Goal: Task Accomplishment & Management: Manage account settings

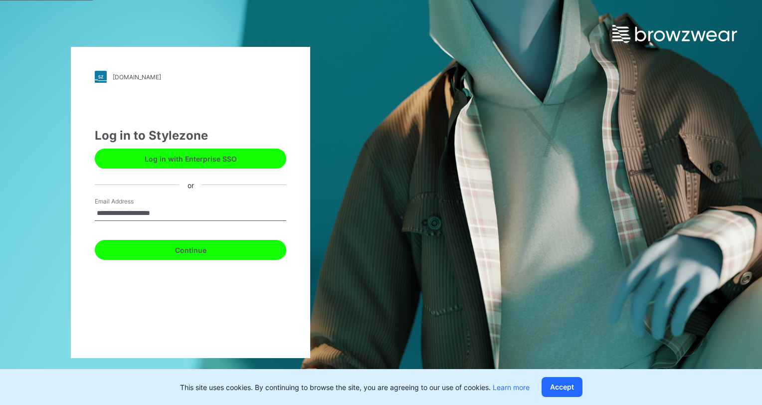
click at [180, 255] on button "Continue" at bounding box center [191, 250] width 192 height 20
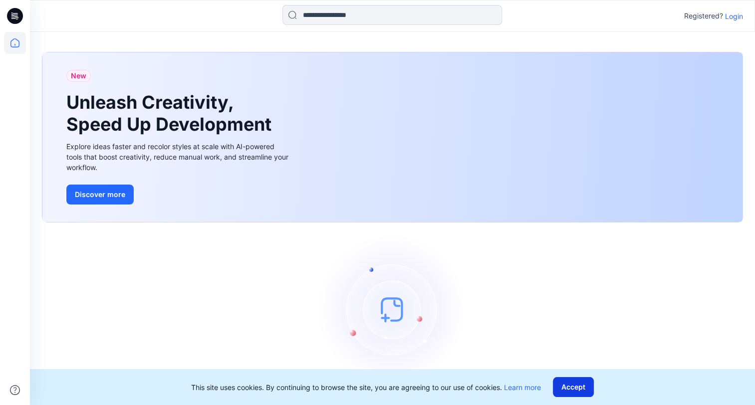
click at [560, 387] on button "Accept" at bounding box center [573, 387] width 41 height 20
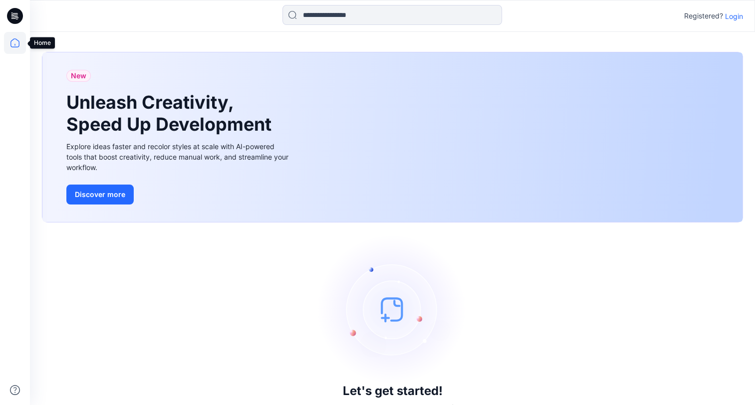
click at [16, 42] on icon at bounding box center [15, 43] width 22 height 22
click at [15, 20] on icon at bounding box center [15, 16] width 16 height 16
click at [14, 45] on icon at bounding box center [14, 45] width 0 height 2
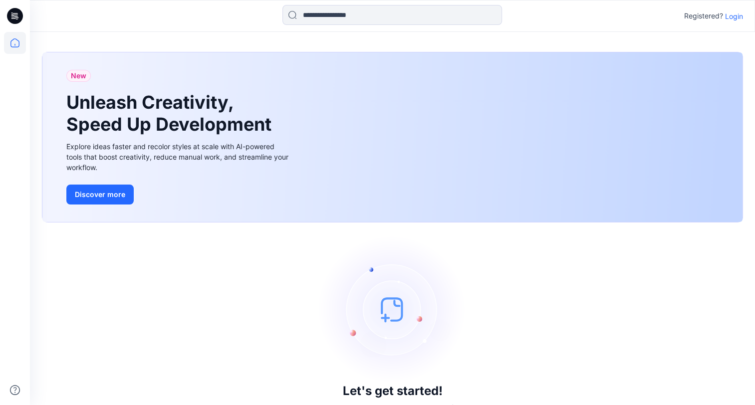
click at [731, 17] on p "Login" at bounding box center [734, 16] width 18 height 10
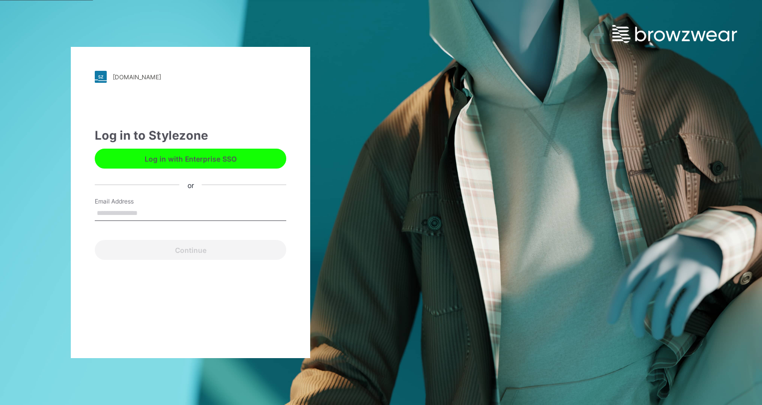
click at [163, 219] on input "Email Address" at bounding box center [191, 213] width 192 height 15
type input "**********"
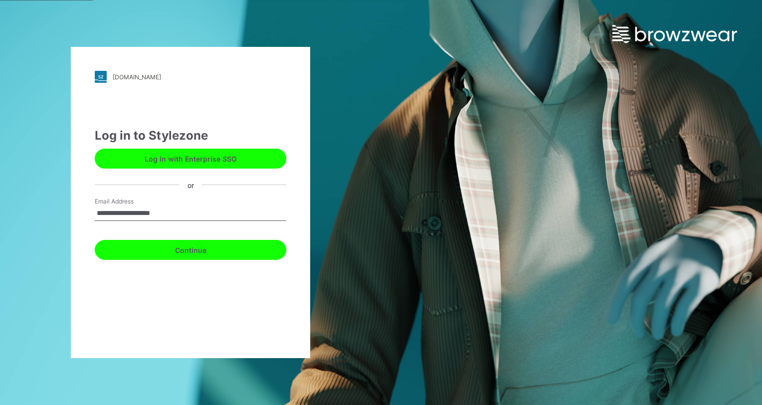
click at [170, 255] on button "Continue" at bounding box center [191, 250] width 192 height 20
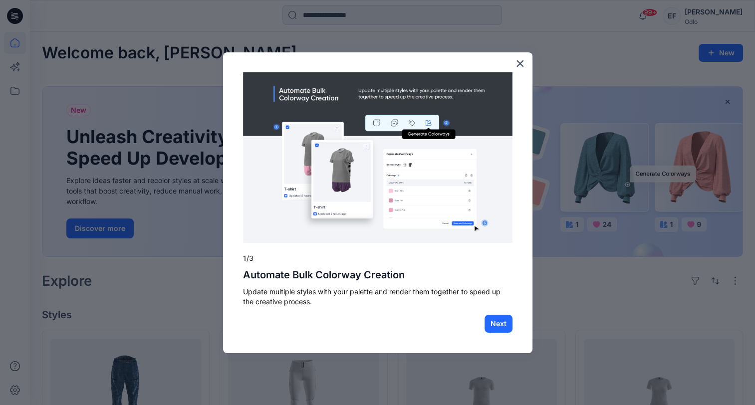
drag, startPoint x: 523, startPoint y: 62, endPoint x: 509, endPoint y: 78, distance: 21.5
click at [522, 64] on button "×" at bounding box center [519, 63] width 9 height 16
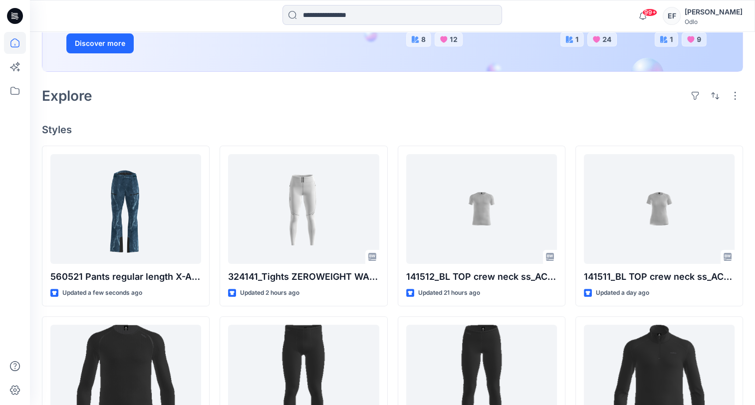
scroll to position [200, 0]
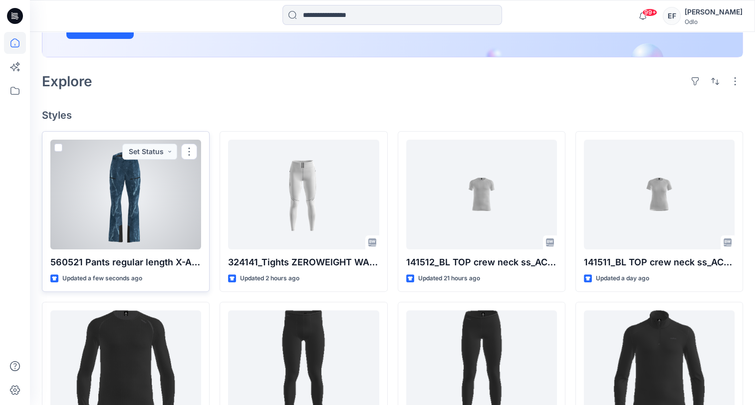
click at [164, 214] on div at bounding box center [125, 195] width 151 height 110
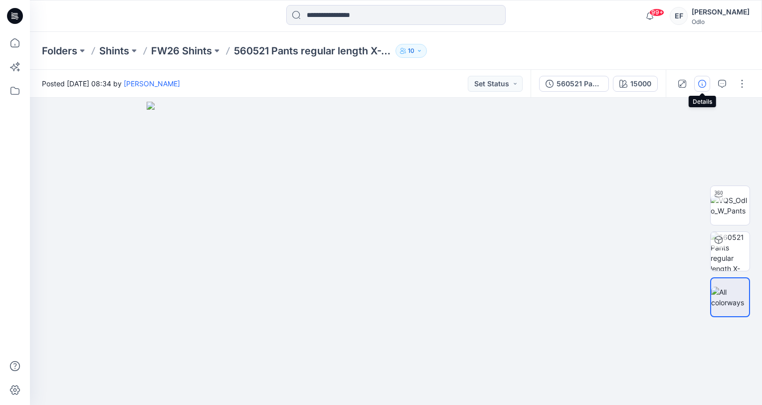
click at [706, 85] on button "button" at bounding box center [702, 84] width 16 height 16
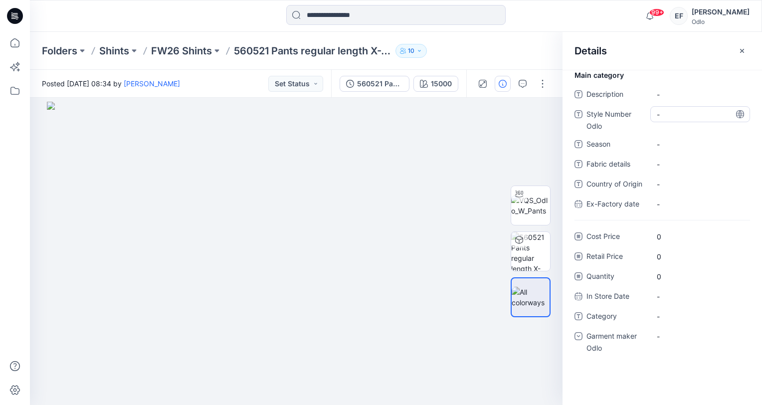
click at [682, 116] on Odlo "-" at bounding box center [700, 114] width 87 height 10
type textarea "******"
click at [680, 148] on span "-" at bounding box center [700, 144] width 87 height 10
type textarea "****"
click at [690, 335] on div "-" at bounding box center [700, 336] width 100 height 16
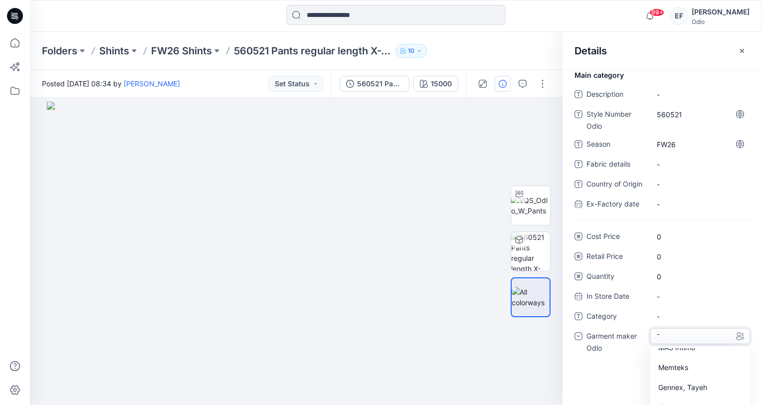
scroll to position [34, 0]
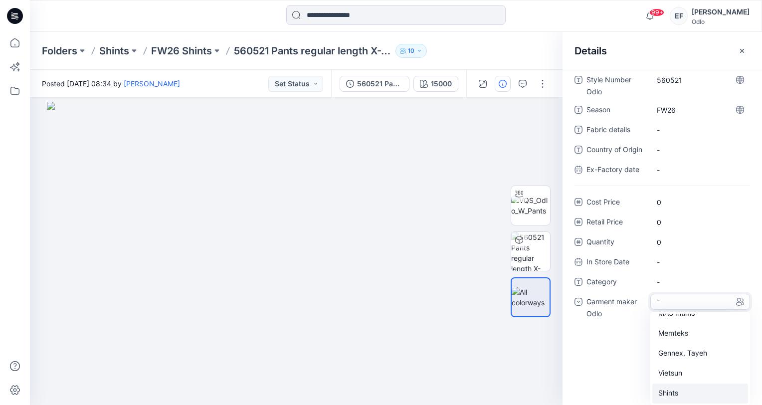
click at [662, 393] on div "Shints" at bounding box center [700, 394] width 96 height 20
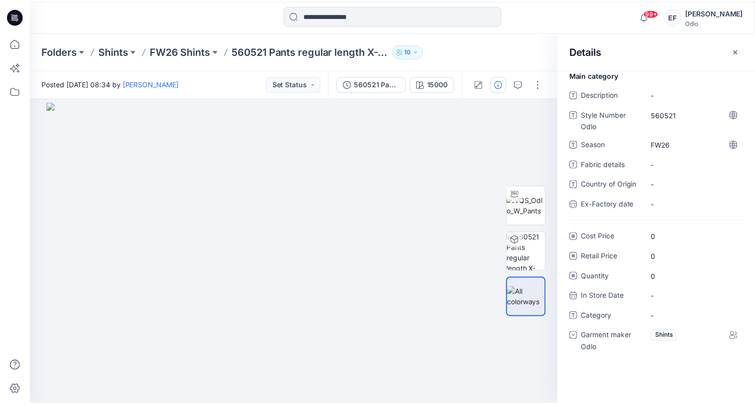
scroll to position [0, 0]
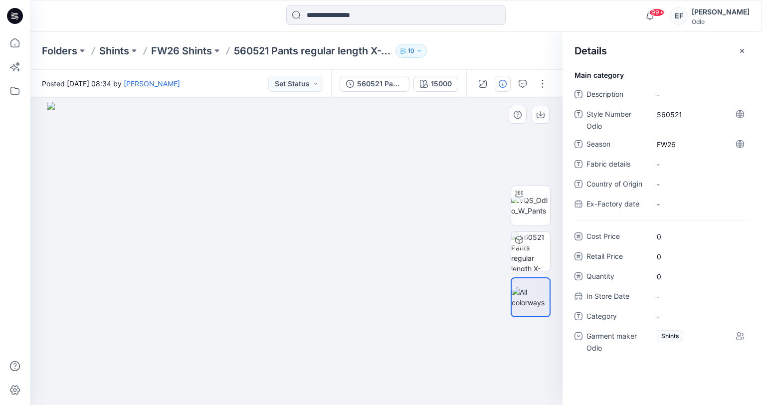
click at [127, 186] on img at bounding box center [296, 253] width 499 height 303
click at [742, 54] on button "button" at bounding box center [742, 51] width 16 height 16
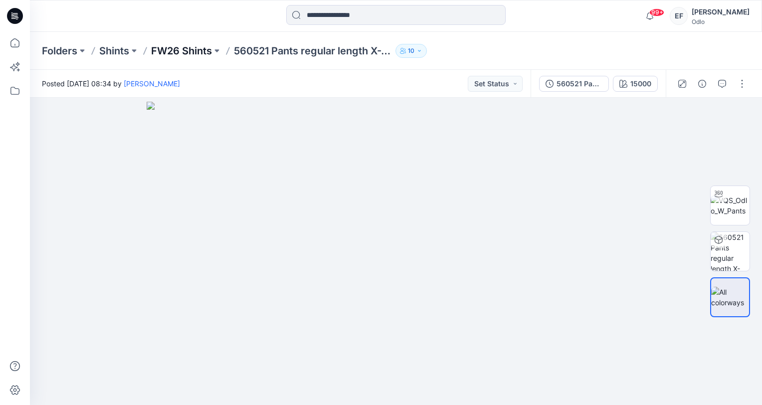
click at [169, 52] on p "FW26 Shints" at bounding box center [181, 51] width 61 height 14
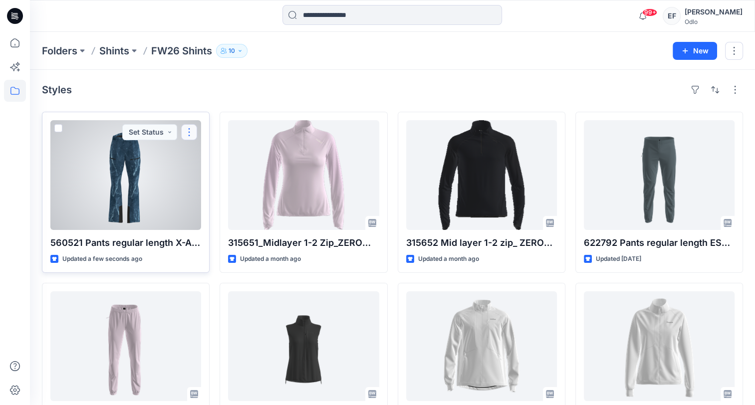
click at [185, 134] on button "button" at bounding box center [189, 132] width 16 height 16
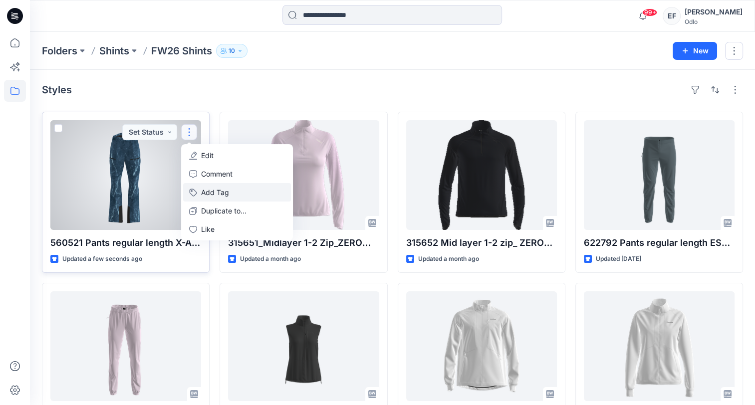
click at [217, 190] on button "Add Tag" at bounding box center [237, 192] width 108 height 18
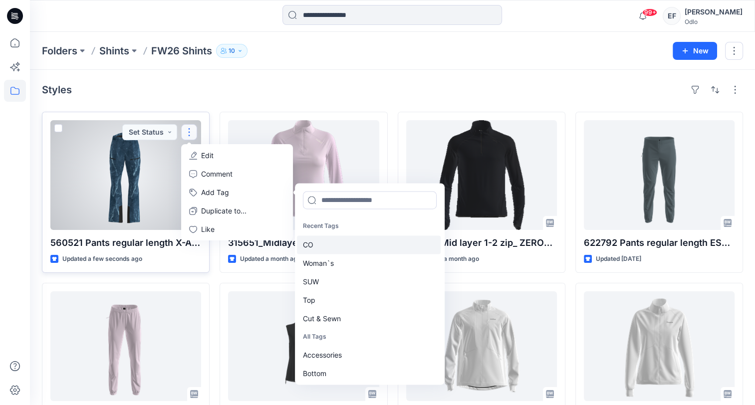
click at [332, 248] on div "CO" at bounding box center [369, 244] width 144 height 18
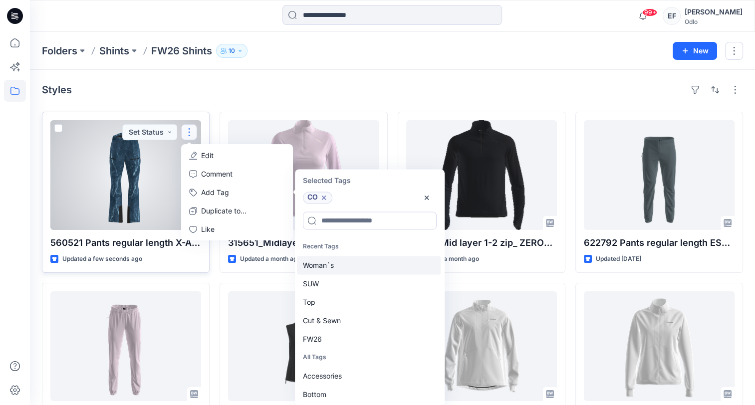
click at [332, 265] on div "Woman`s" at bounding box center [369, 265] width 144 height 18
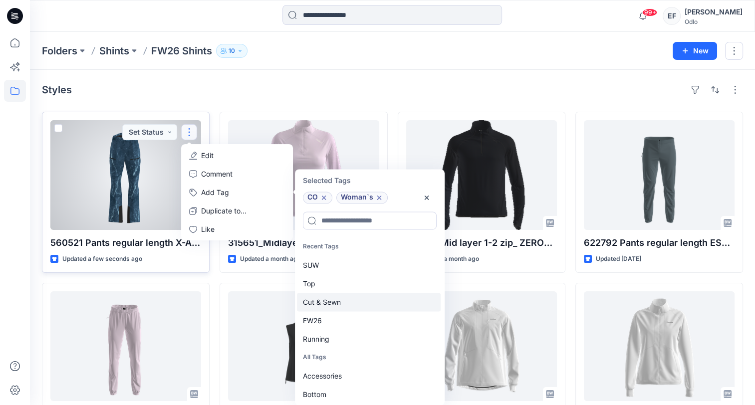
click at [349, 303] on div "Cut & Sewn" at bounding box center [369, 302] width 144 height 18
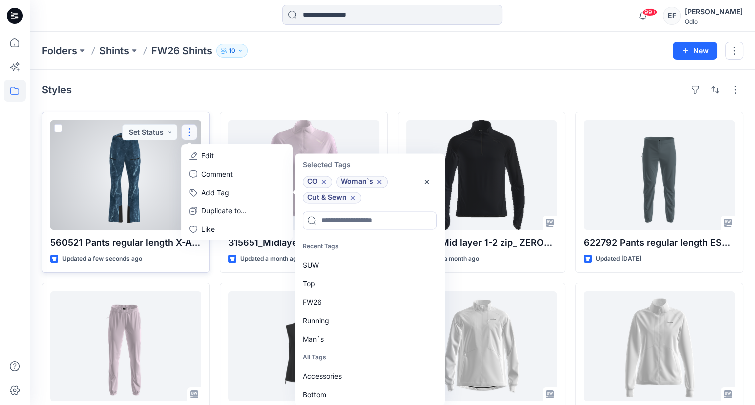
click at [349, 303] on div "FW26" at bounding box center [369, 302] width 144 height 18
click at [345, 340] on div "Bottom" at bounding box center [369, 339] width 144 height 18
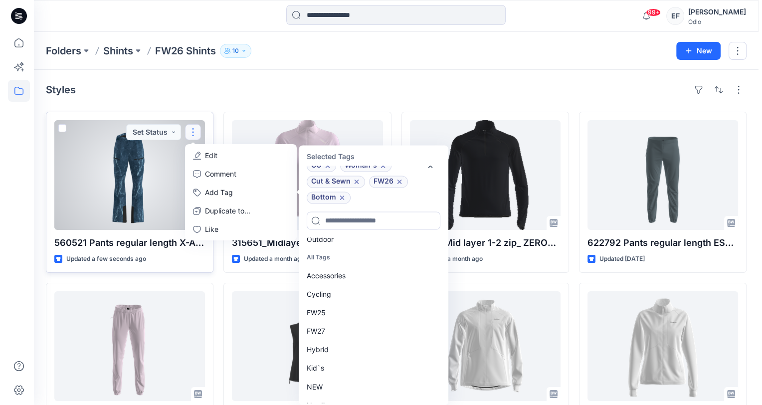
scroll to position [150, 0]
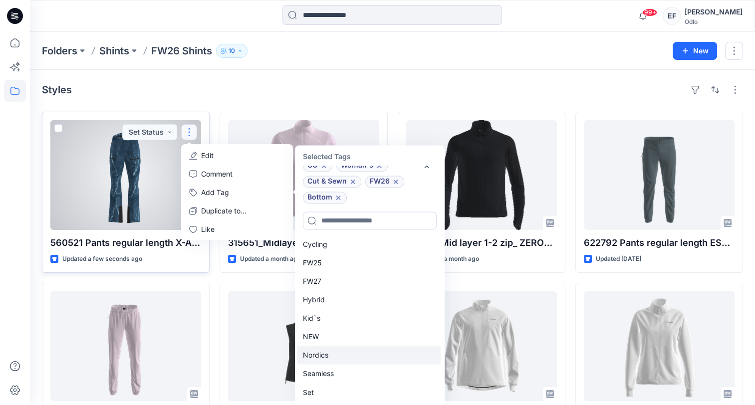
click at [342, 352] on div "Nordics" at bounding box center [369, 355] width 144 height 18
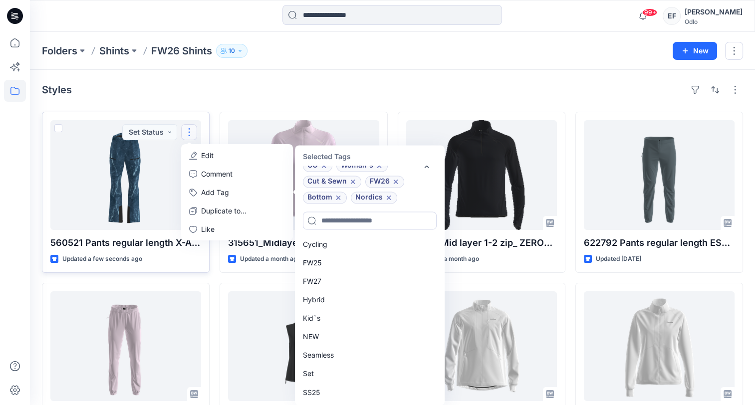
click at [369, 98] on div "Styles 560521 Pants regular length X-ALP 3L_SMS_3D Updated a few seconds ago Se…" at bounding box center [392, 366] width 725 height 593
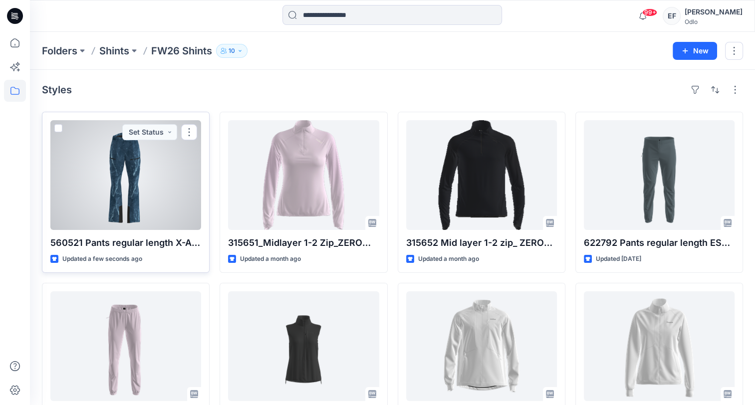
click at [171, 183] on div at bounding box center [125, 175] width 151 height 110
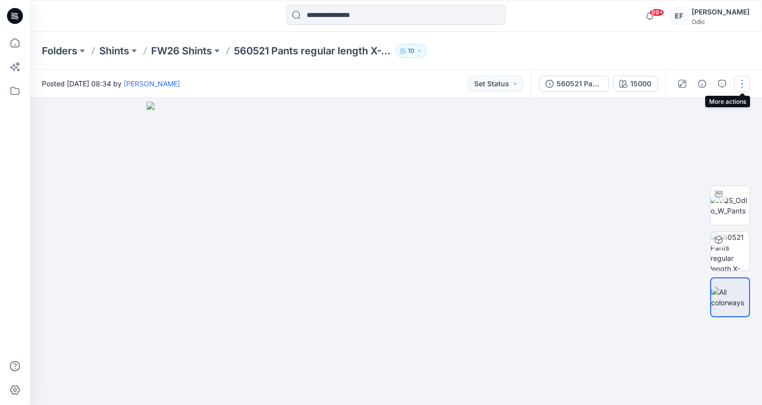
click at [745, 85] on button "button" at bounding box center [742, 84] width 16 height 16
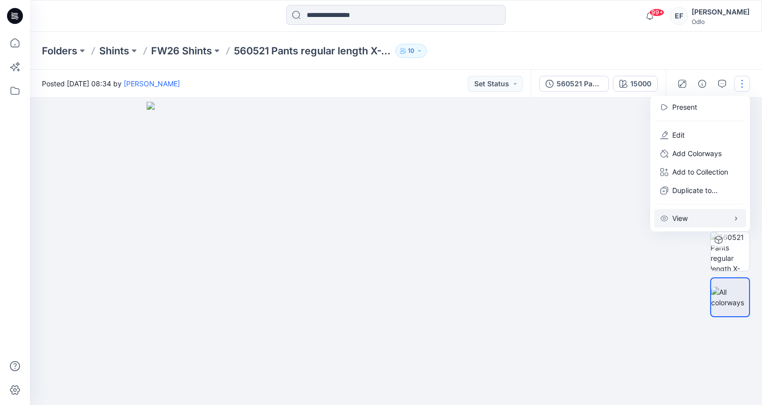
click at [699, 219] on button "View" at bounding box center [700, 218] width 92 height 18
click at [676, 130] on p "Edit" at bounding box center [678, 135] width 12 height 10
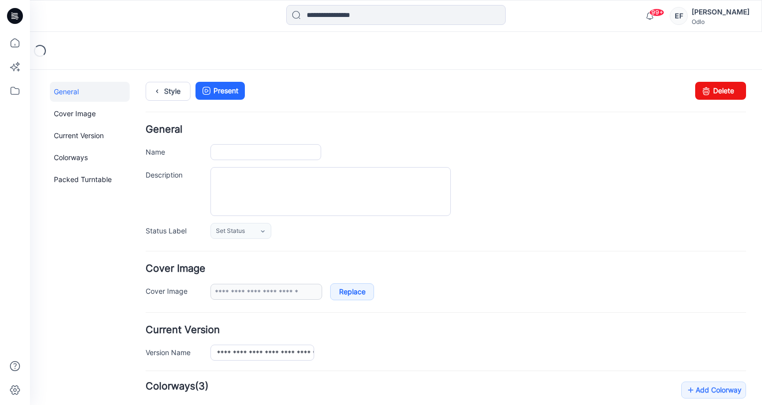
type input "**********"
type input "*****"
type input "**********"
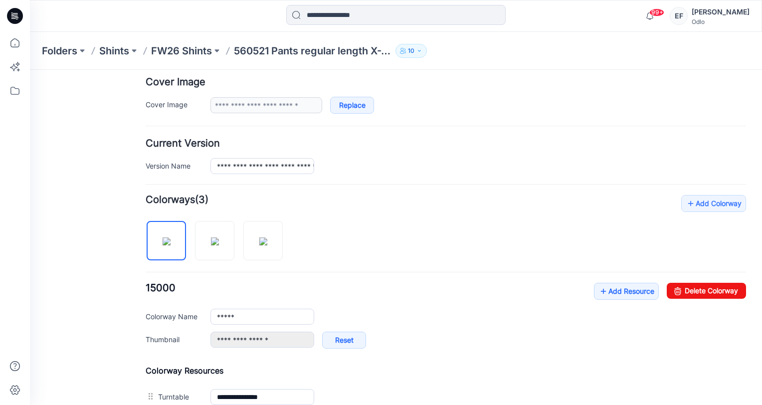
scroll to position [200, 0]
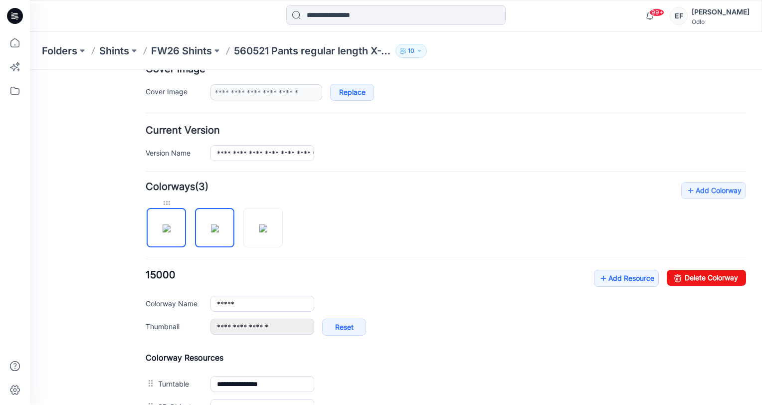
click at [165, 206] on div at bounding box center [166, 203] width 39 height 10
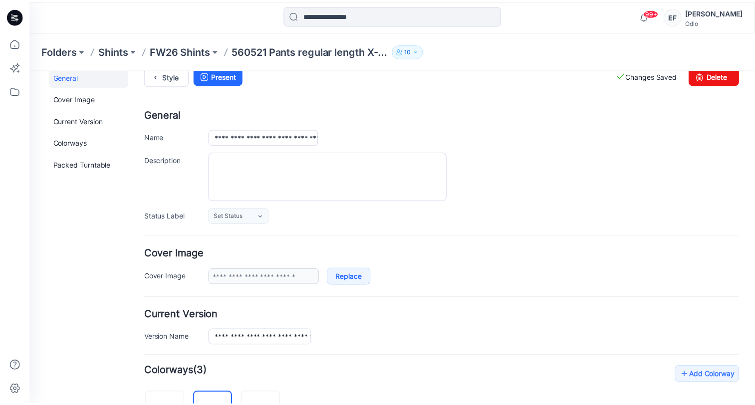
scroll to position [0, 0]
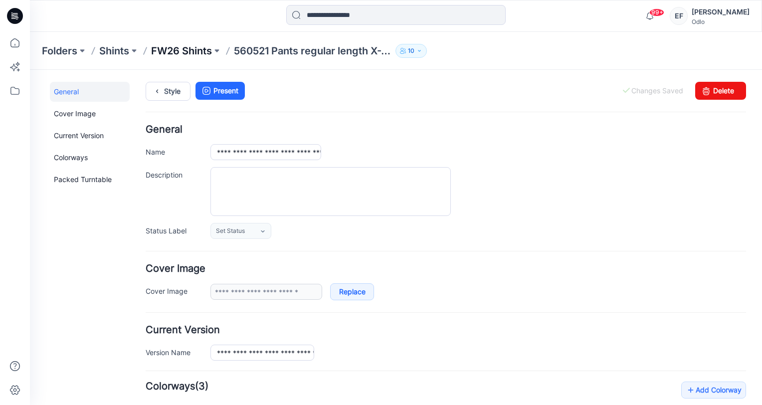
click at [194, 51] on p "FW26 Shints" at bounding box center [181, 51] width 61 height 14
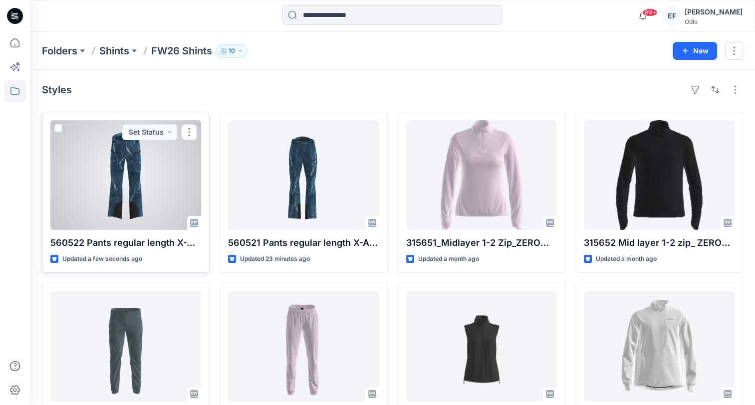
click at [136, 174] on div at bounding box center [125, 175] width 151 height 110
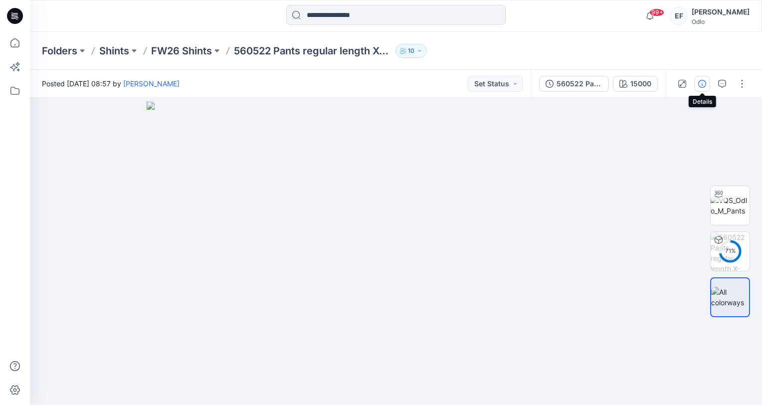
click at [701, 84] on icon "button" at bounding box center [702, 84] width 8 height 8
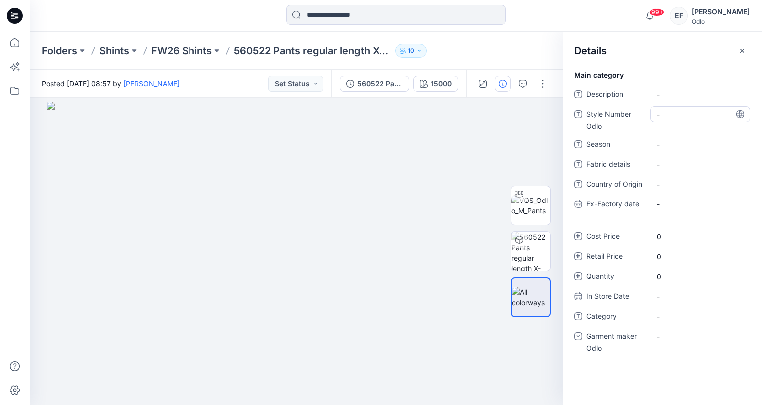
click at [663, 114] on Odlo "-" at bounding box center [700, 114] width 87 height 10
type textarea "******"
click at [664, 139] on span "-" at bounding box center [700, 144] width 87 height 10
type textarea "****"
click at [670, 334] on div "-" at bounding box center [664, 336] width 15 height 10
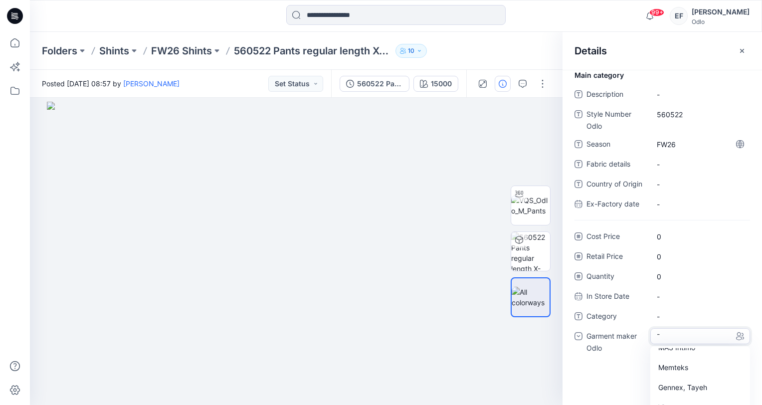
scroll to position [34, 0]
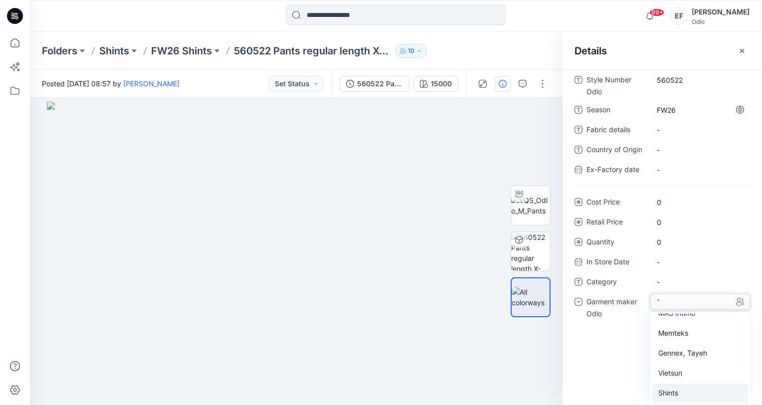
click at [672, 390] on div "Shints" at bounding box center [700, 394] width 96 height 20
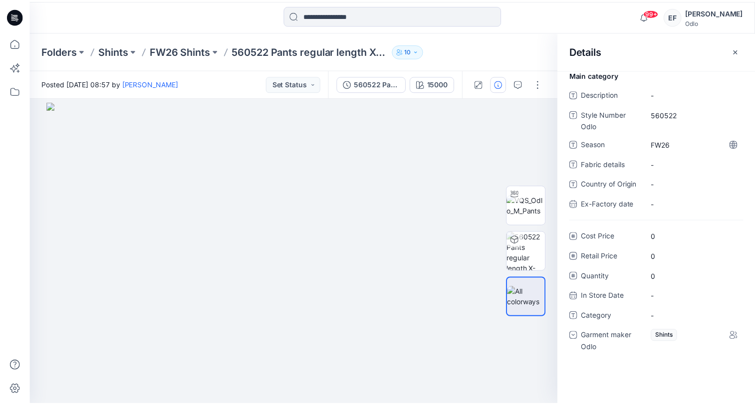
scroll to position [0, 0]
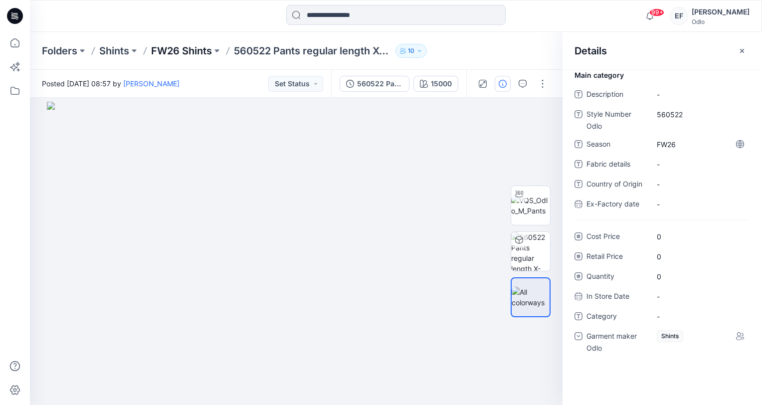
click at [185, 46] on p "FW26 Shints" at bounding box center [181, 51] width 61 height 14
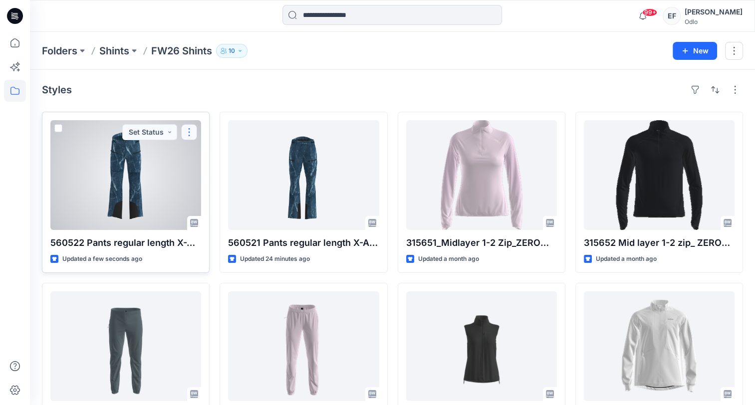
click at [189, 131] on button "button" at bounding box center [189, 132] width 16 height 16
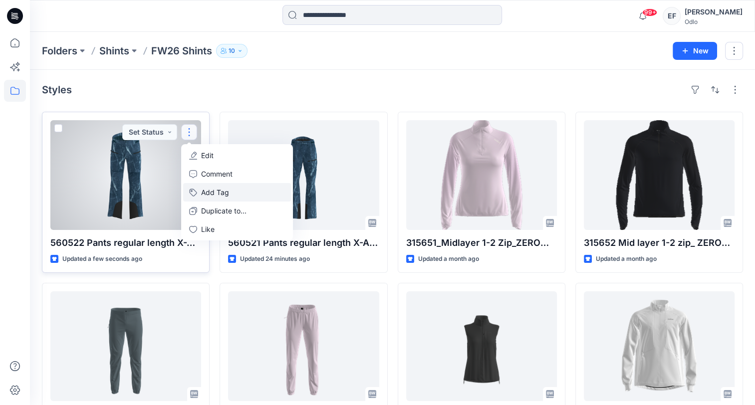
click at [244, 195] on button "Add Tag" at bounding box center [237, 192] width 108 height 18
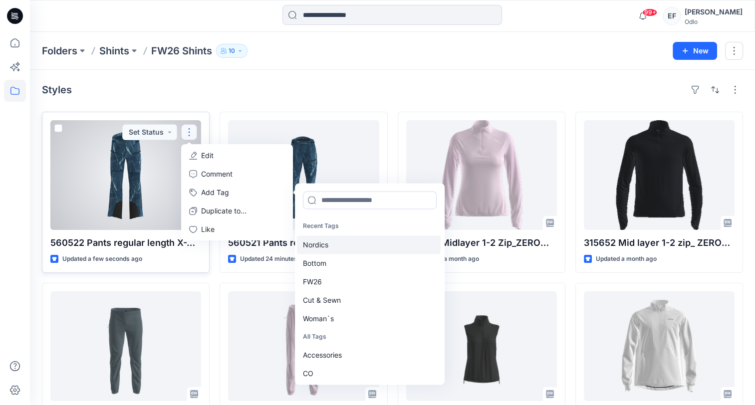
click at [367, 245] on div "Nordics" at bounding box center [369, 244] width 144 height 18
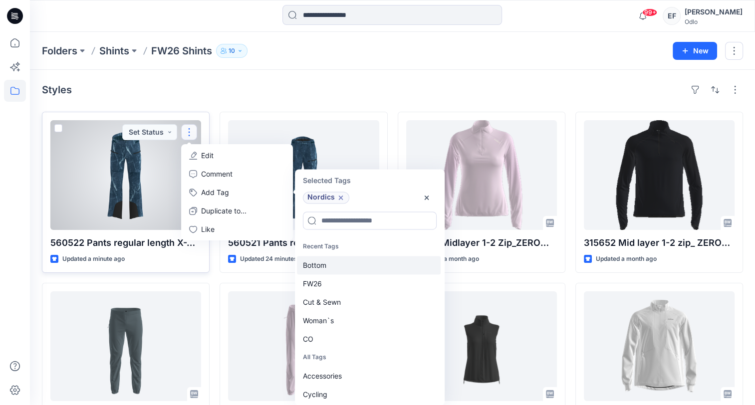
click at [356, 269] on div "Bottom" at bounding box center [369, 265] width 144 height 18
click at [356, 269] on div "FW26" at bounding box center [369, 265] width 144 height 18
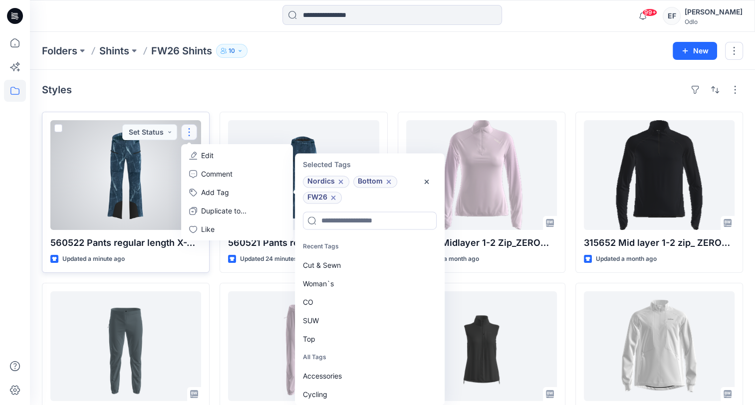
click at [356, 269] on div "Cut & Sewn" at bounding box center [369, 265] width 144 height 18
click at [343, 288] on div "CO" at bounding box center [369, 283] width 144 height 18
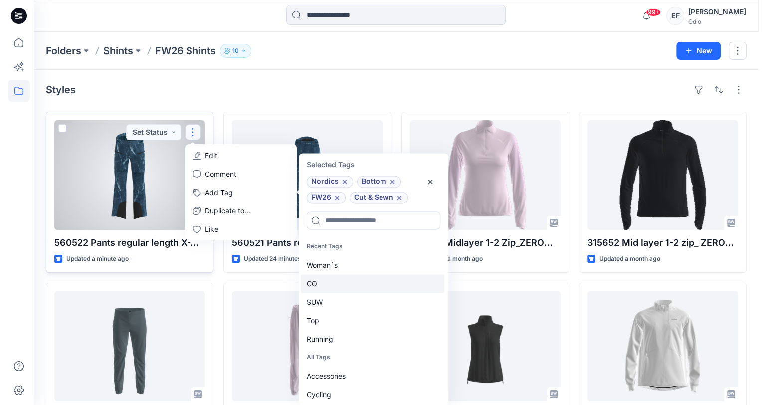
scroll to position [8, 0]
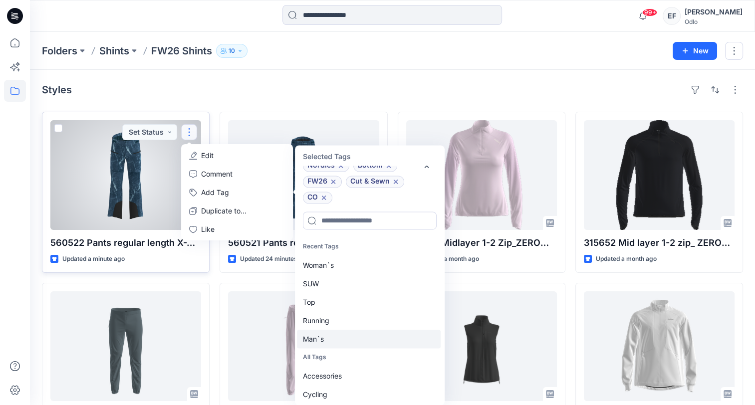
click at [326, 343] on div "Man`s" at bounding box center [369, 339] width 144 height 18
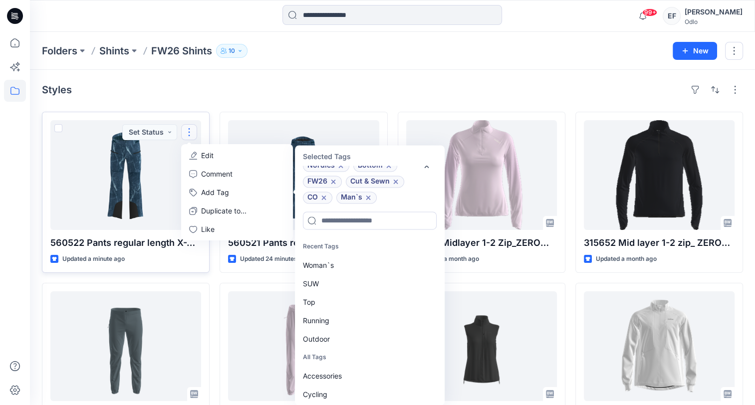
click at [215, 94] on div "Styles" at bounding box center [392, 90] width 701 height 16
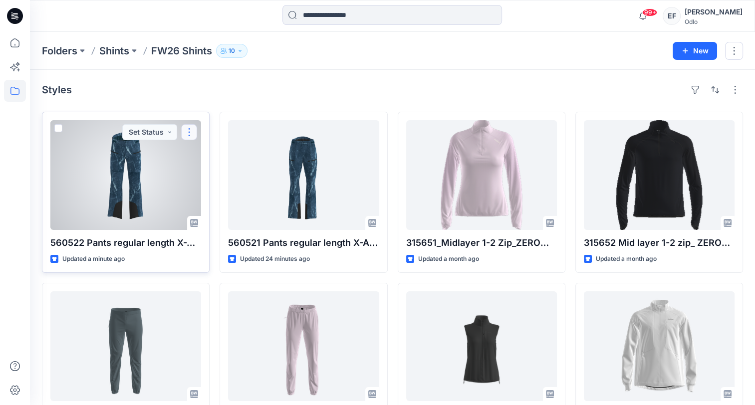
click at [190, 132] on button "button" at bounding box center [189, 132] width 16 height 16
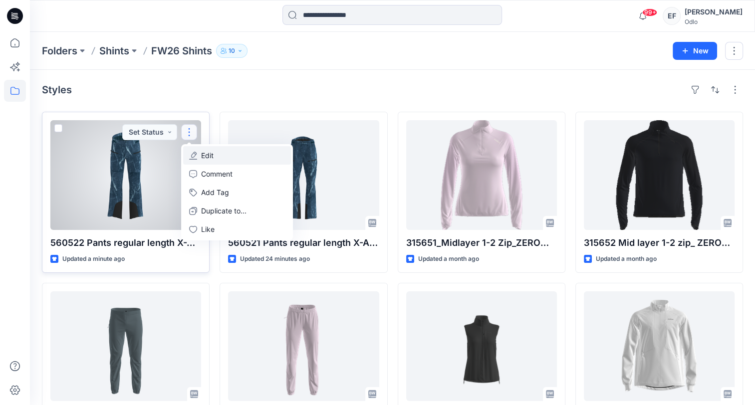
click at [215, 156] on button "Edit" at bounding box center [237, 155] width 108 height 18
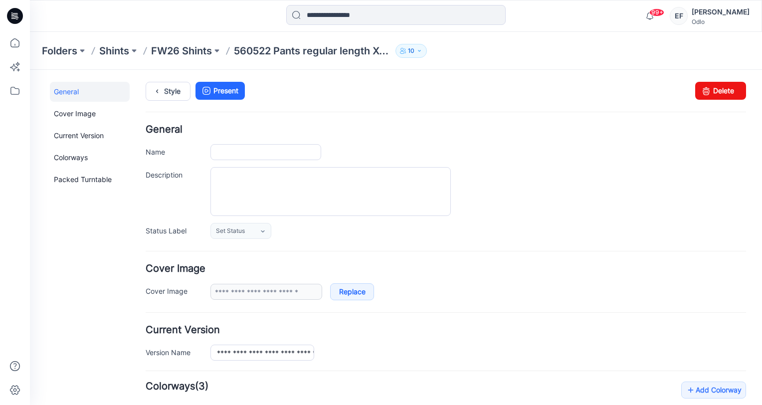
type input "**********"
type input "*****"
type input "**********"
click at [185, 46] on p "FW26 Shints" at bounding box center [181, 51] width 61 height 14
